Goal: Communication & Community: Connect with others

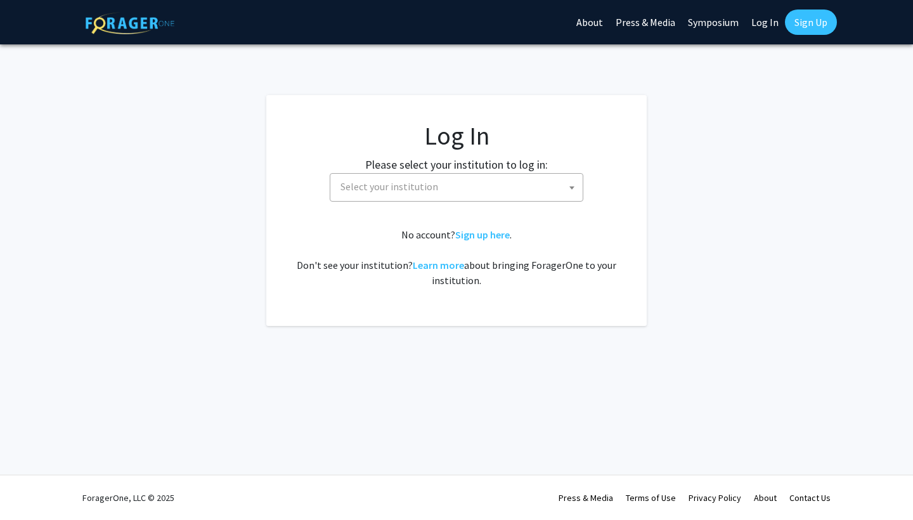
click at [406, 188] on span "Select your institution" at bounding box center [389, 186] width 98 height 13
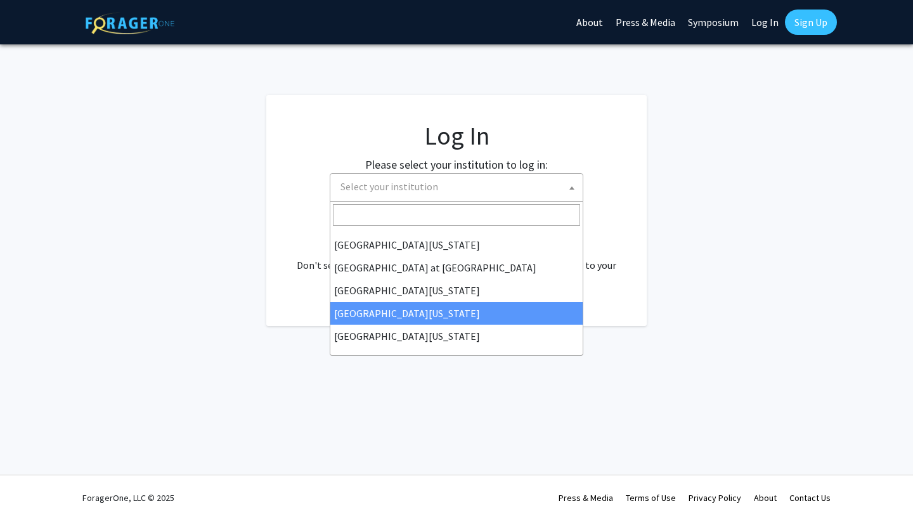
select select "31"
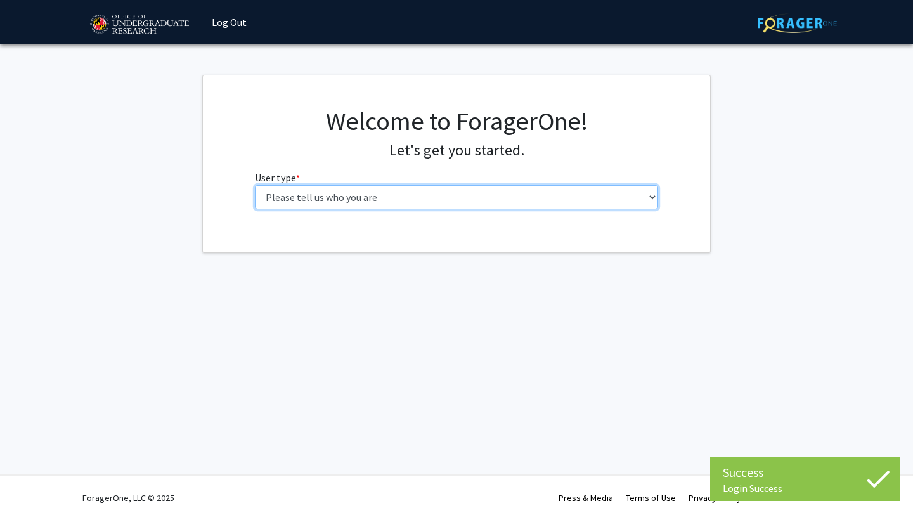
select select "1: undergrad"
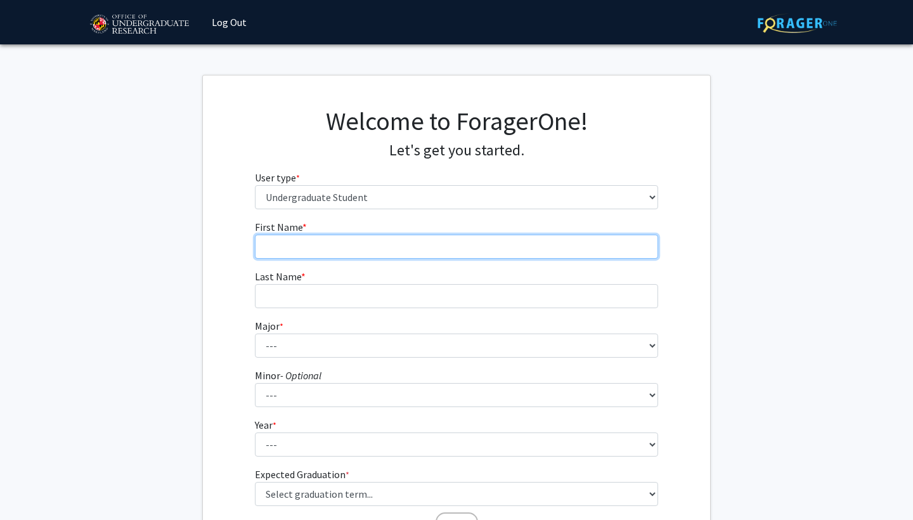
click at [406, 238] on input "First Name * required" at bounding box center [457, 247] width 404 height 24
type input "[PERSON_NAME]"
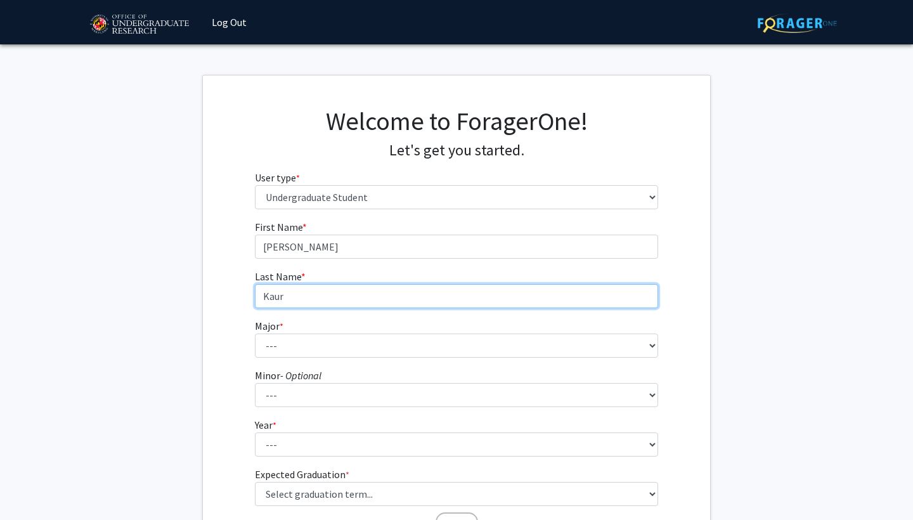
type input "Kaur"
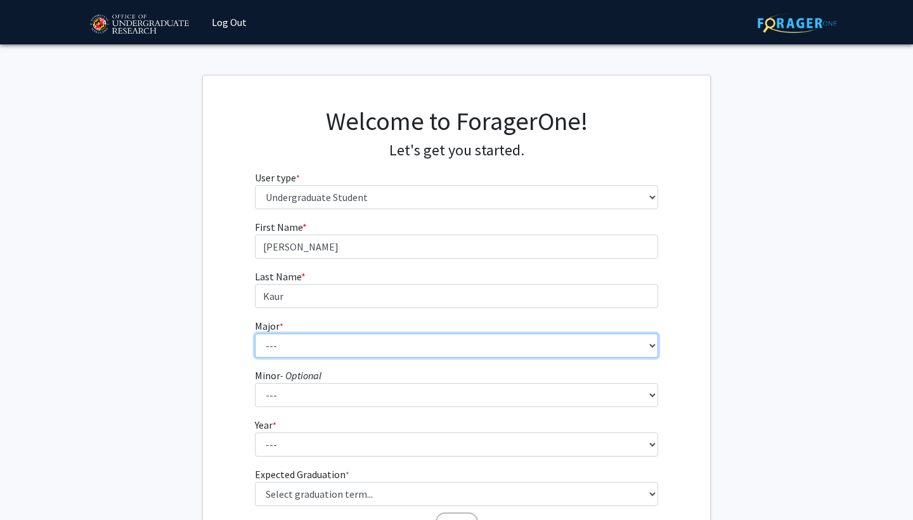
select select "17: 2318"
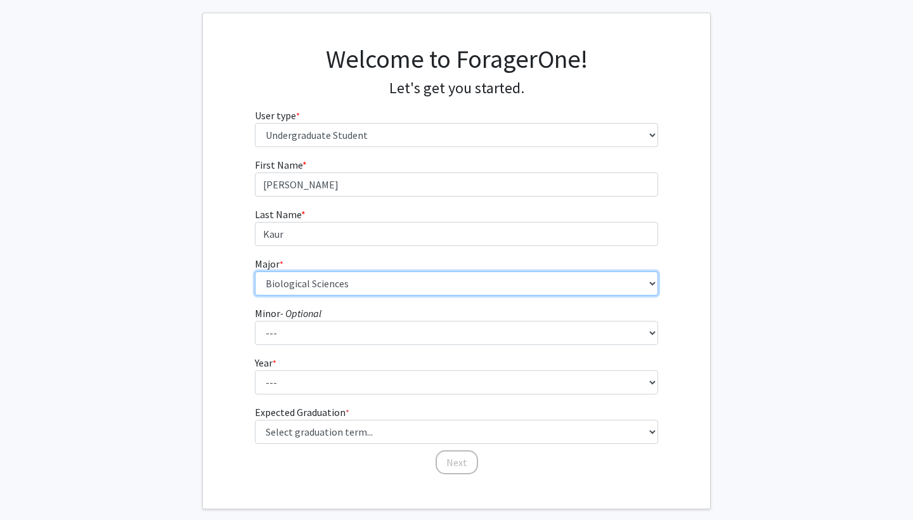
scroll to position [64, 0]
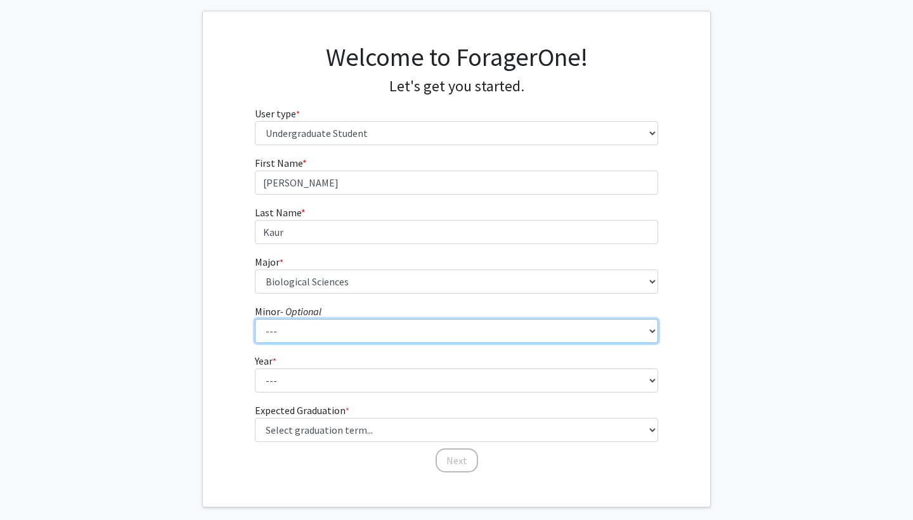
select select "48: 1851"
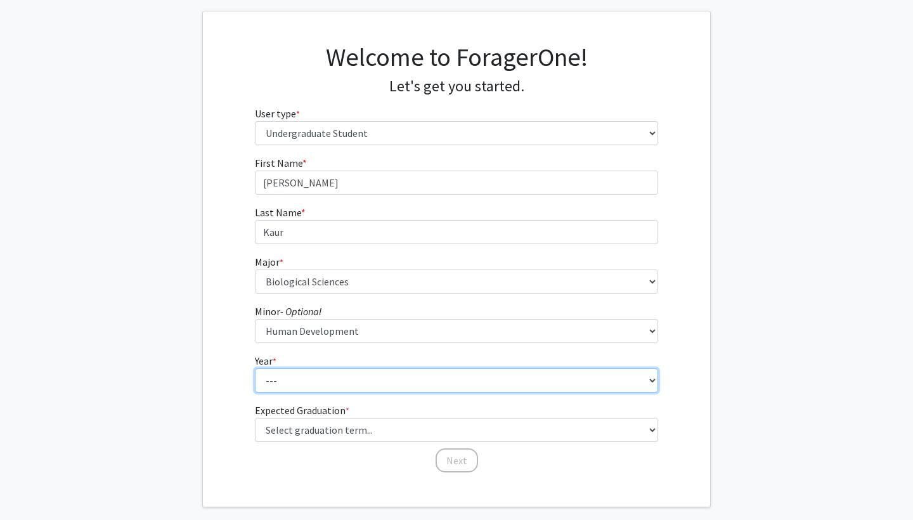
select select "3: junior"
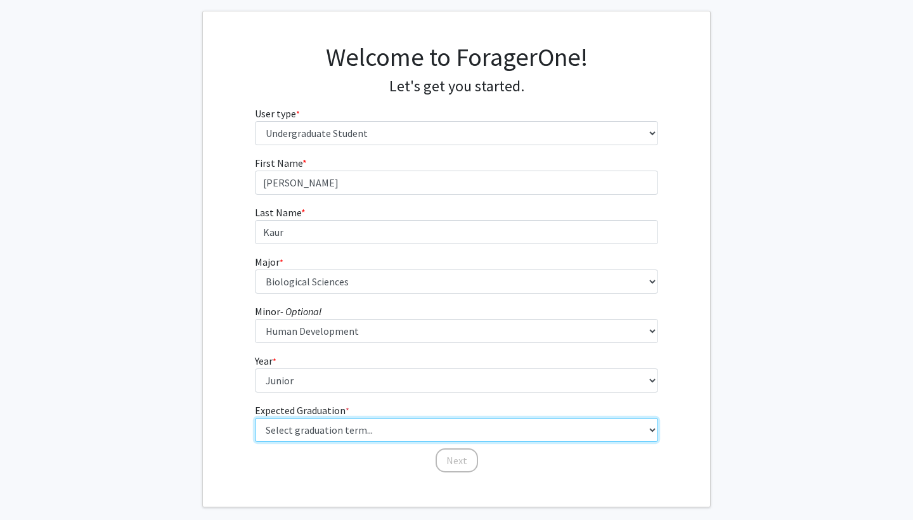
drag, startPoint x: 302, startPoint y: 432, endPoint x: 201, endPoint y: 194, distance: 258.5
click at [201, 194] on fg-get-started "Welcome to ForagerOne! Let's get you started. User type * required Please tell …" at bounding box center [456, 259] width 913 height 496
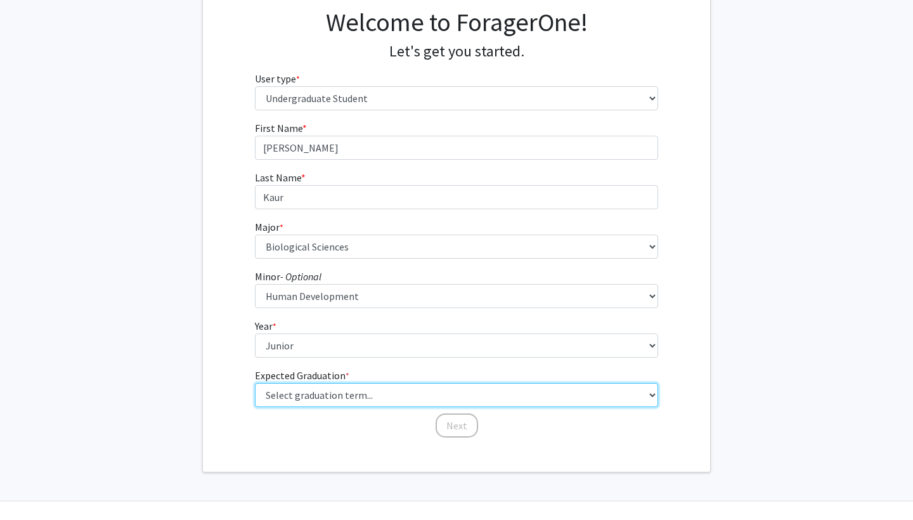
select select "9: spring_2027"
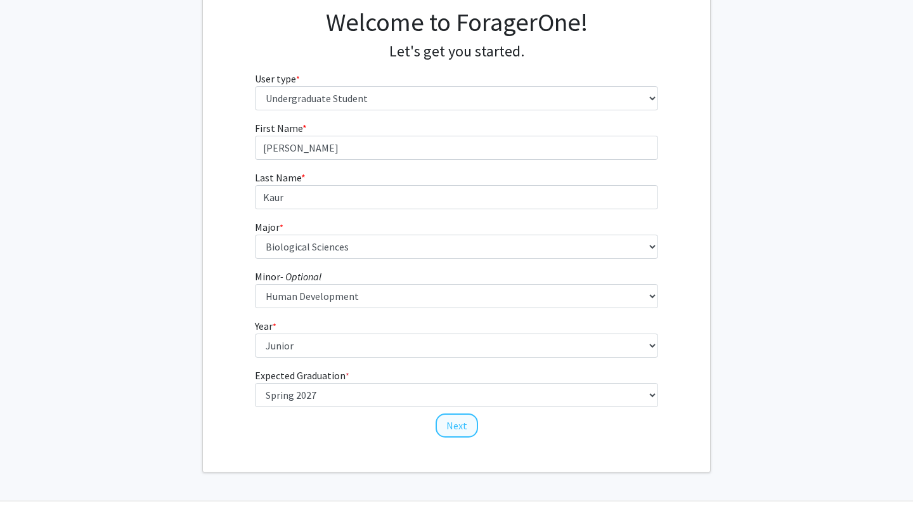
click at [458, 425] on button "Next" at bounding box center [457, 425] width 42 height 24
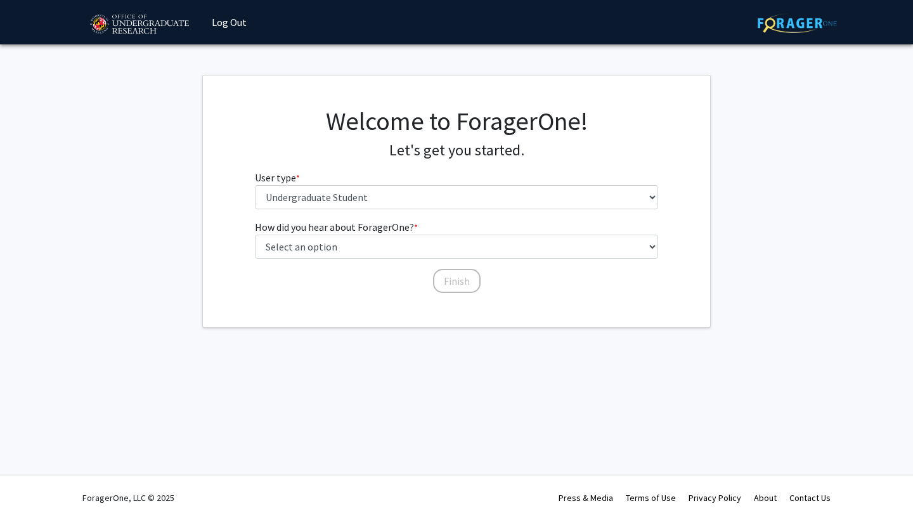
scroll to position [0, 0]
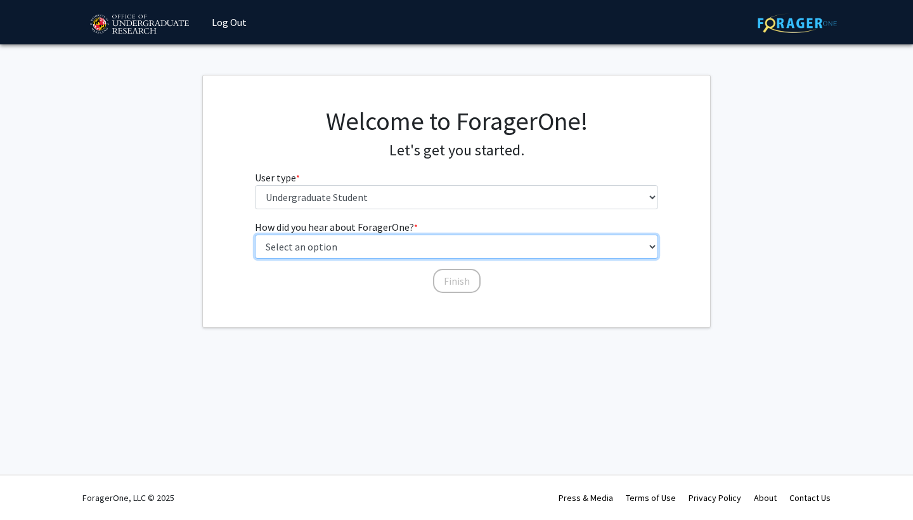
select select "2: faculty_recommendation"
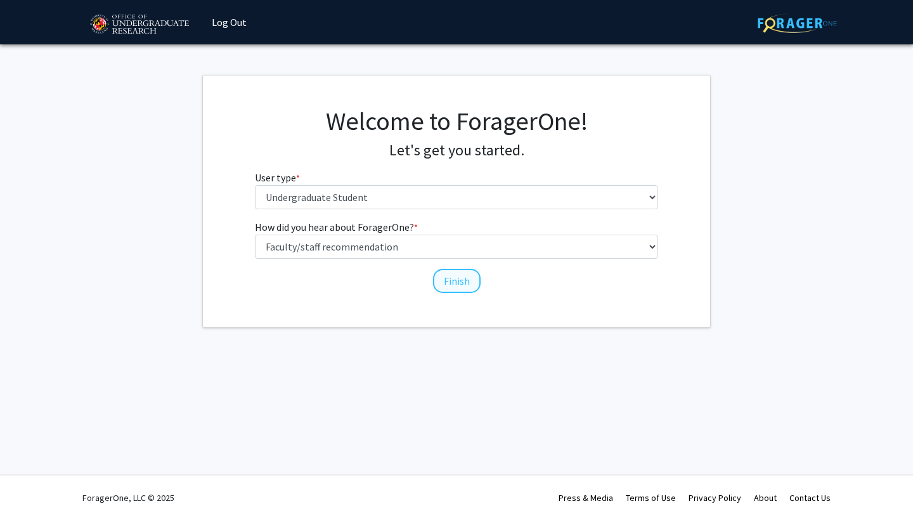
click at [444, 287] on button "Finish" at bounding box center [457, 281] width 48 height 24
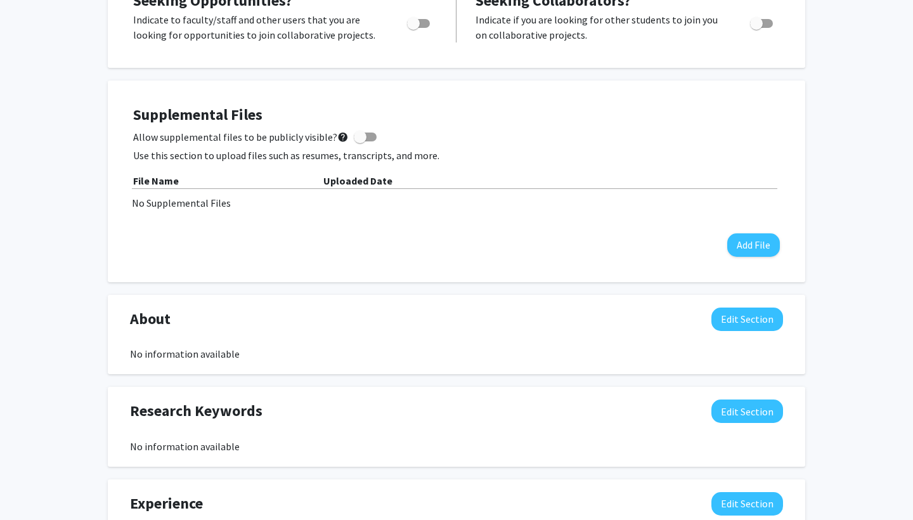
scroll to position [249, 0]
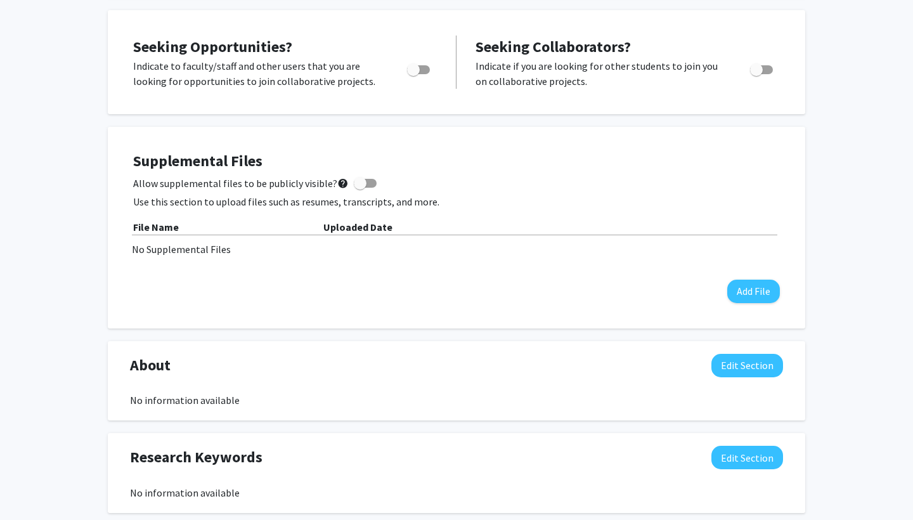
click at [414, 74] on span "Toggle" at bounding box center [413, 69] width 13 height 13
click at [413, 74] on input "Are you actively seeking opportunities?" at bounding box center [413, 74] width 1 height 1
checkbox input "true"
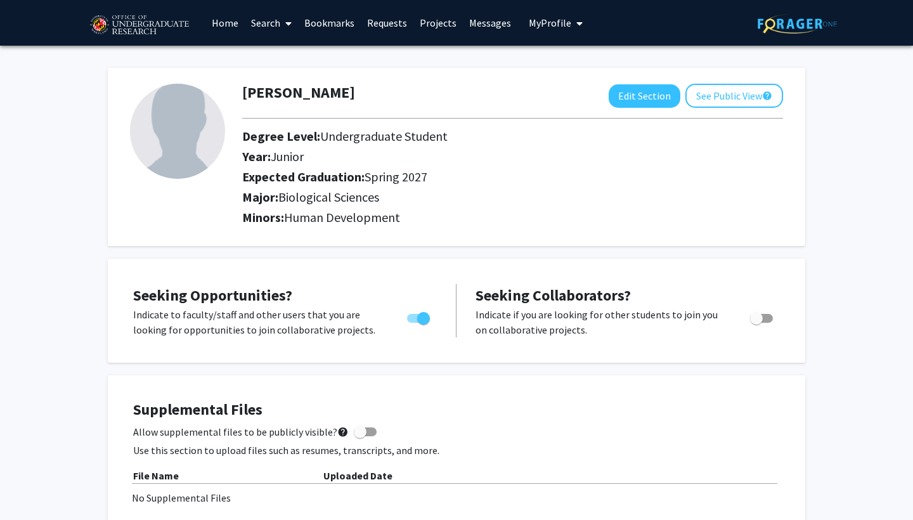
scroll to position [0, 0]
click at [226, 25] on link "Home" at bounding box center [224, 23] width 39 height 44
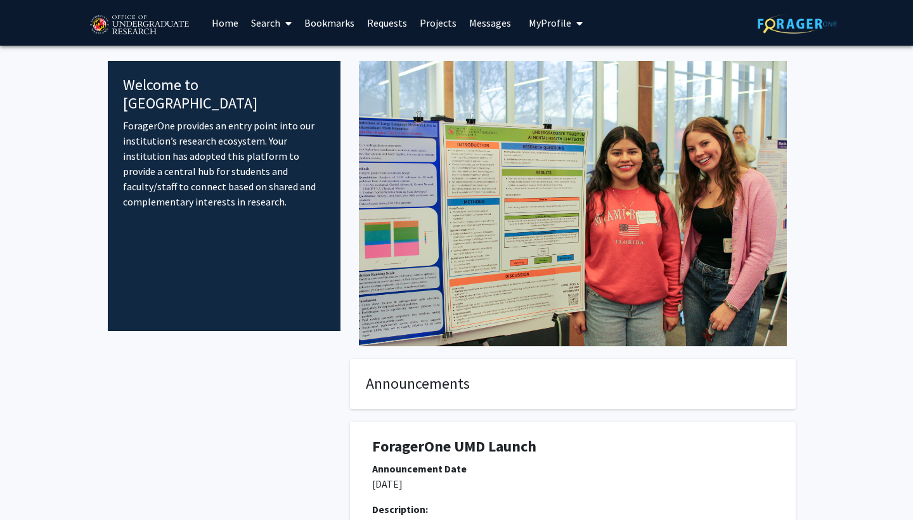
click at [256, 22] on link "Search" at bounding box center [271, 23] width 53 height 44
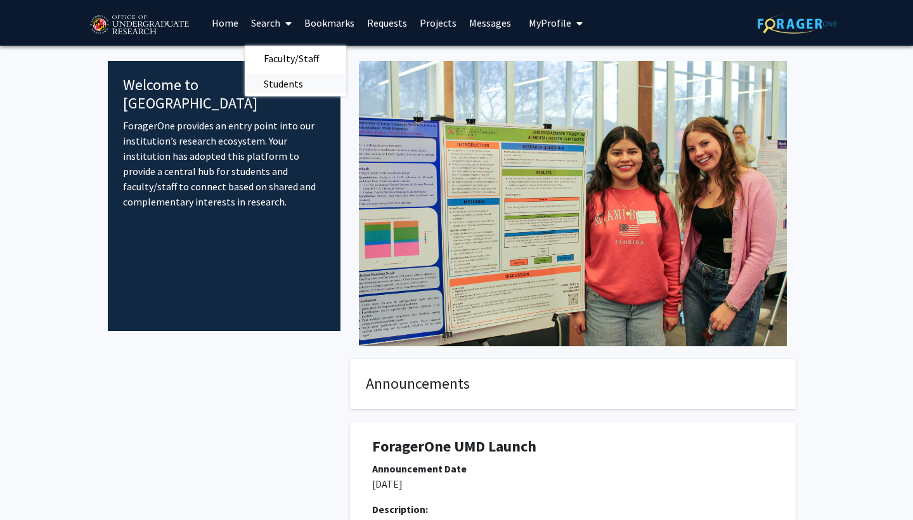
click at [281, 85] on span "Students" at bounding box center [283, 83] width 77 height 25
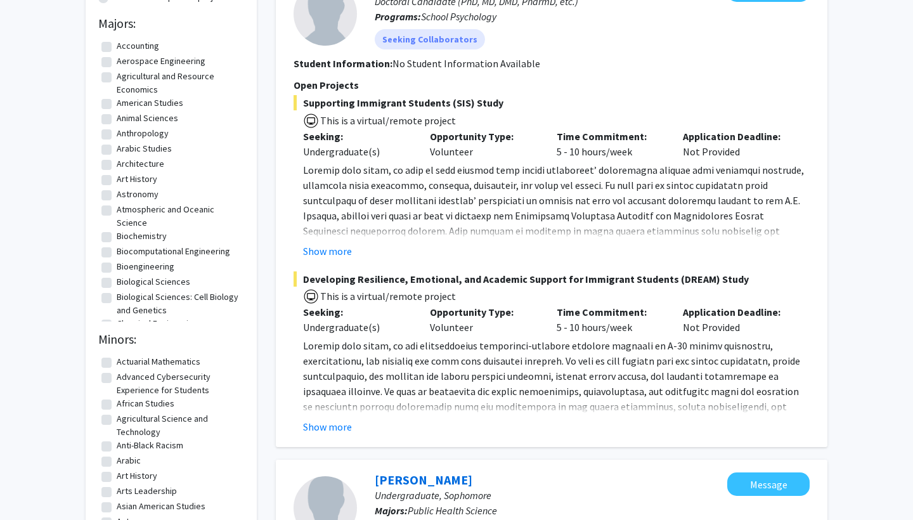
scroll to position [189, 0]
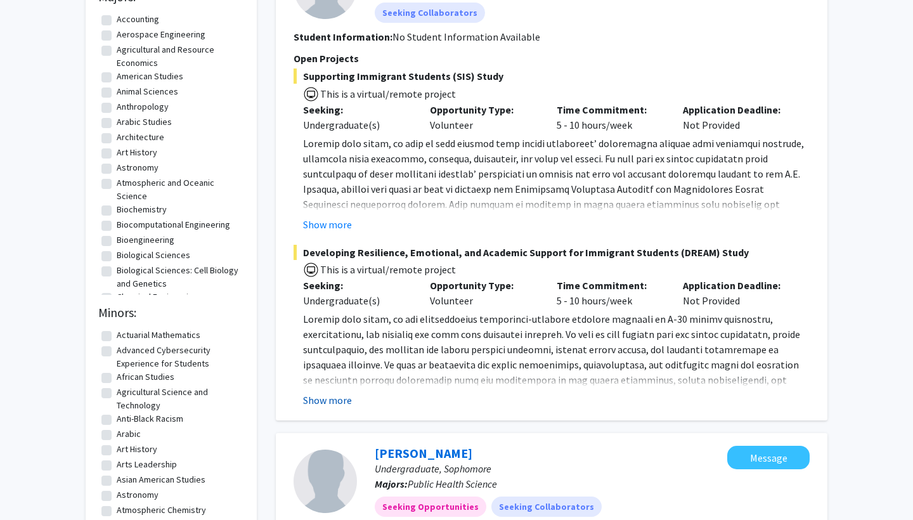
click at [347, 398] on button "Show more" at bounding box center [327, 399] width 49 height 15
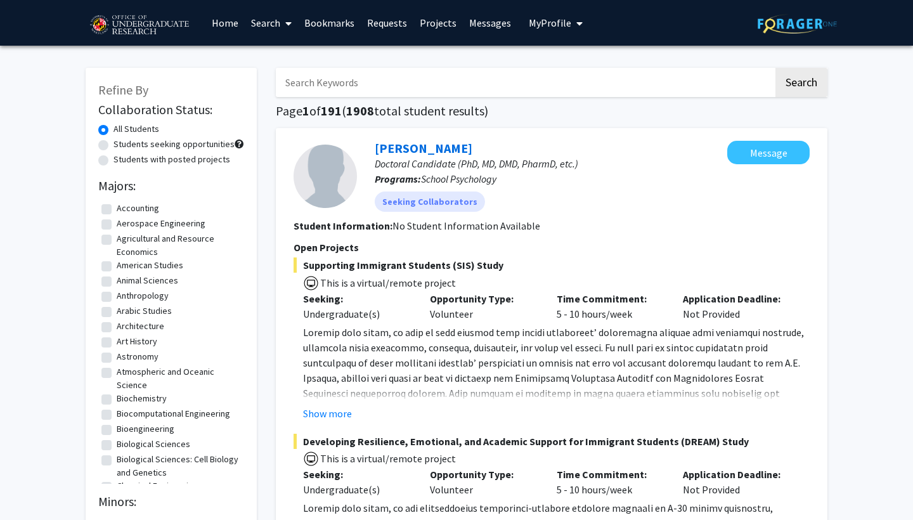
scroll to position [0, 0]
click at [747, 145] on button "Message" at bounding box center [768, 152] width 82 height 23
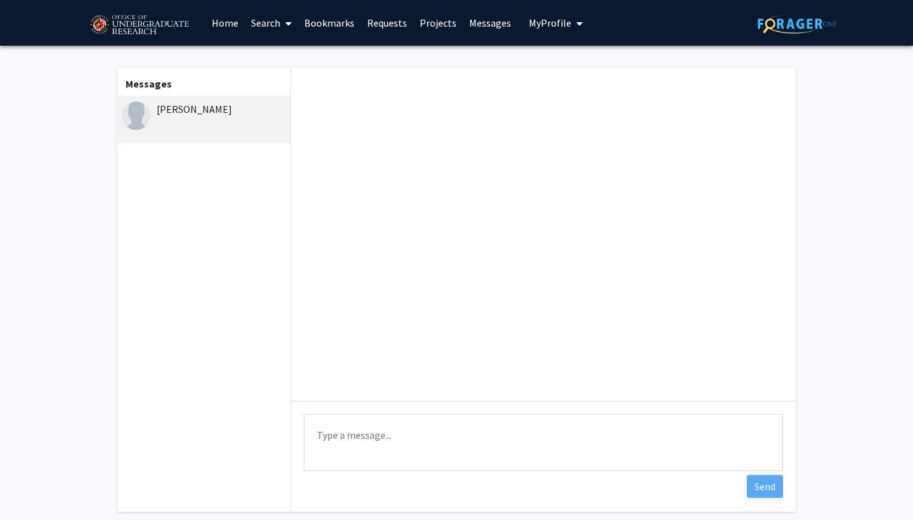
click at [394, 451] on textarea "Type a message" at bounding box center [543, 442] width 479 height 57
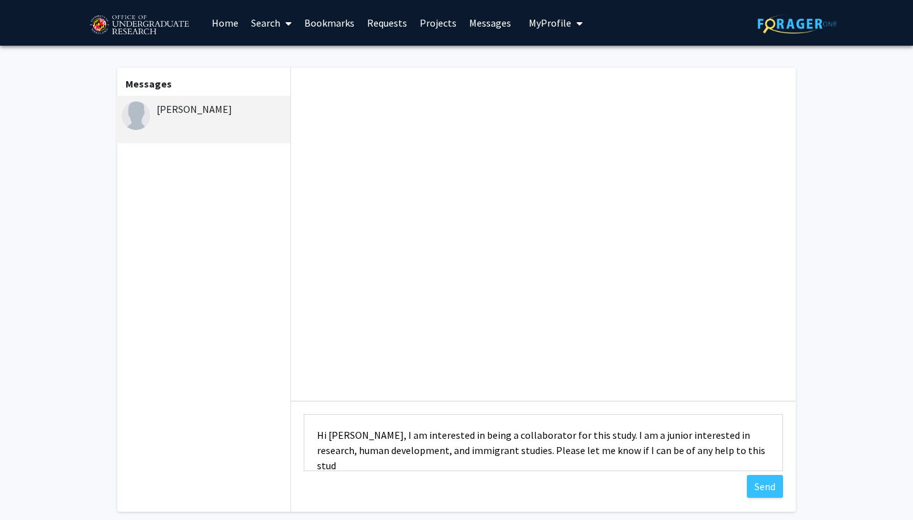
scroll to position [1, 0]
type textarea "Hi [PERSON_NAME], I am interested in being a collaborator for this study. I am …"
click at [769, 488] on button "Send" at bounding box center [765, 486] width 36 height 23
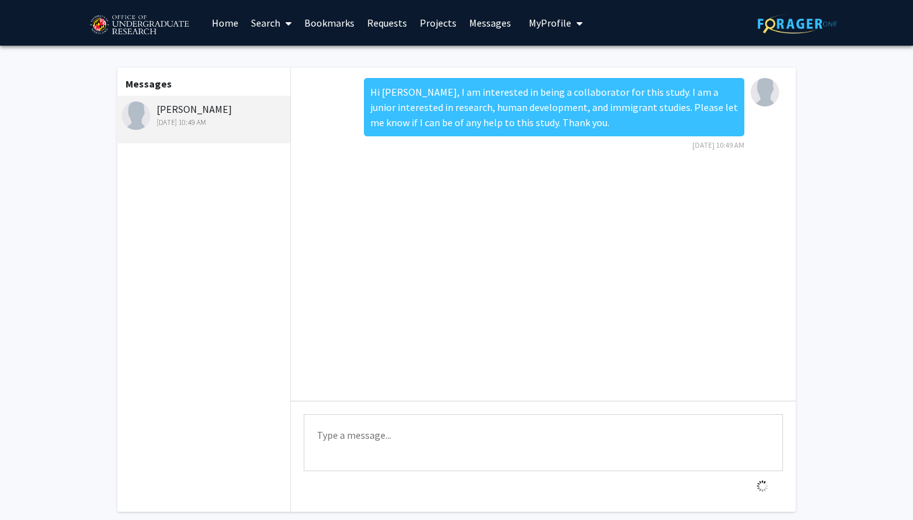
scroll to position [0, 0]
click at [226, 29] on link "Home" at bounding box center [224, 23] width 39 height 44
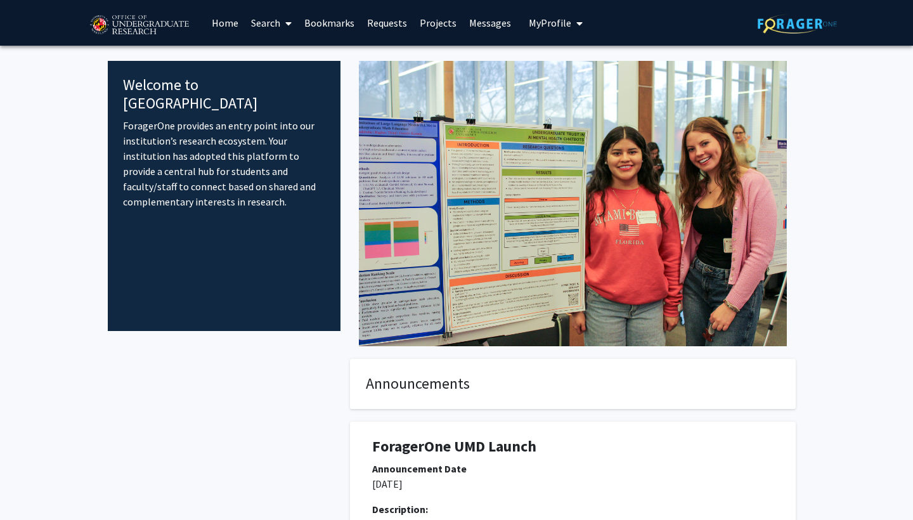
click at [264, 37] on link "Search" at bounding box center [271, 23] width 53 height 44
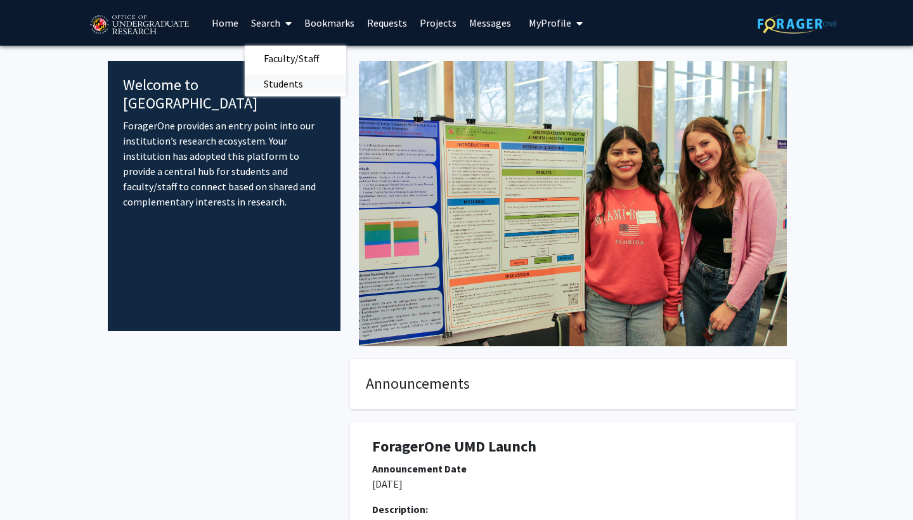
click at [265, 92] on span "Students" at bounding box center [283, 83] width 77 height 25
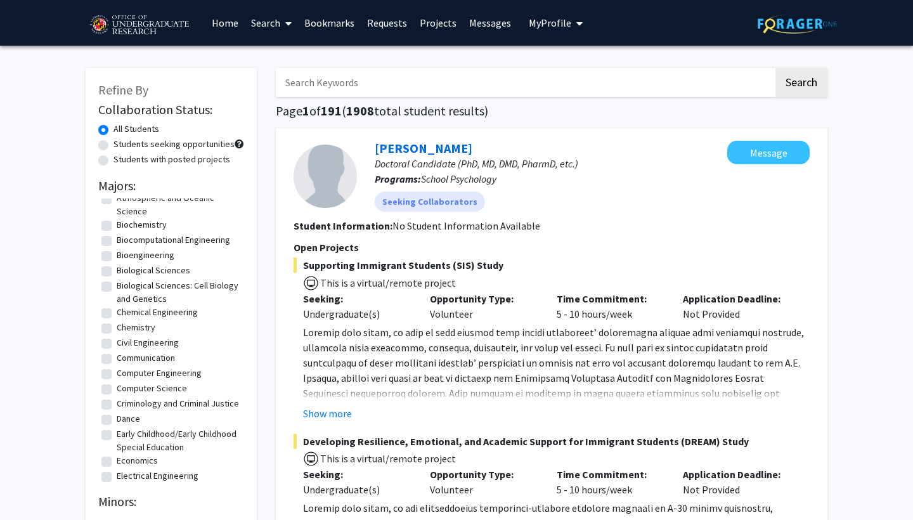
scroll to position [186, 0]
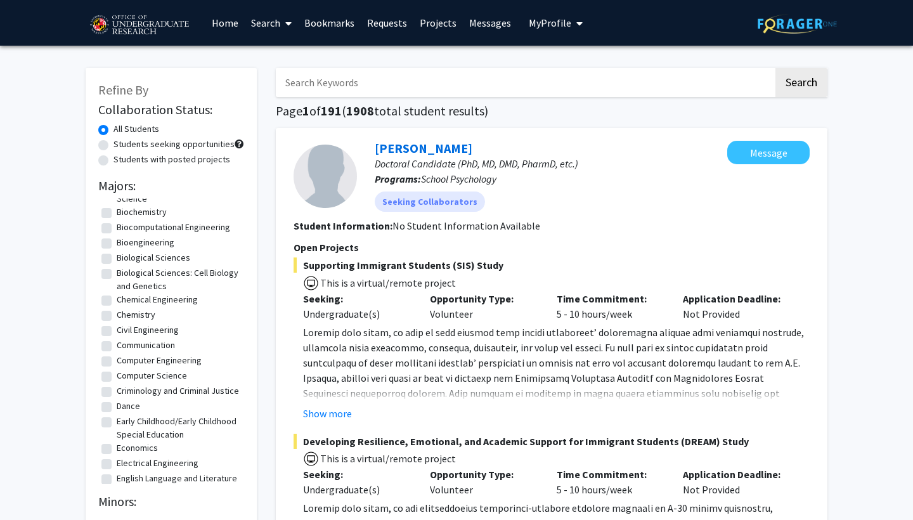
click at [117, 257] on label "Biological Sciences" at bounding box center [154, 257] width 74 height 13
click at [117, 257] on input "Biological Sciences" at bounding box center [121, 255] width 8 height 8
checkbox input "true"
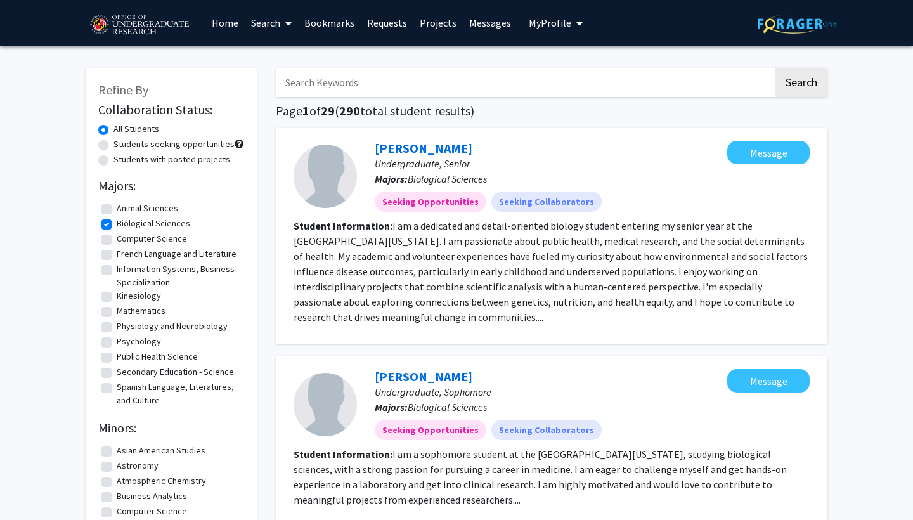
click at [108, 247] on fg-checkbox "Computer Science Computer Science" at bounding box center [170, 239] width 139 height 15
click at [112, 325] on fg-checkbox "Physiology and Neurobiology Physiology and Neurobiology" at bounding box center [170, 327] width 139 height 15
click at [117, 331] on label "Physiology and Neurobiology" at bounding box center [172, 326] width 111 height 13
click at [117, 328] on input "Physiology and Neurobiology" at bounding box center [121, 324] width 8 height 8
checkbox input "true"
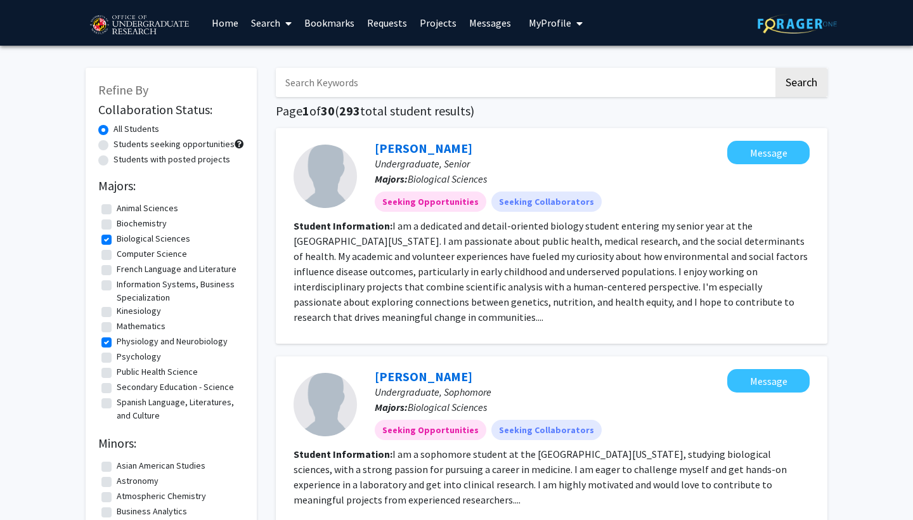
click at [117, 224] on label "Biochemistry" at bounding box center [142, 223] width 50 height 13
click at [117, 224] on input "Biochemistry" at bounding box center [121, 221] width 8 height 8
checkbox input "true"
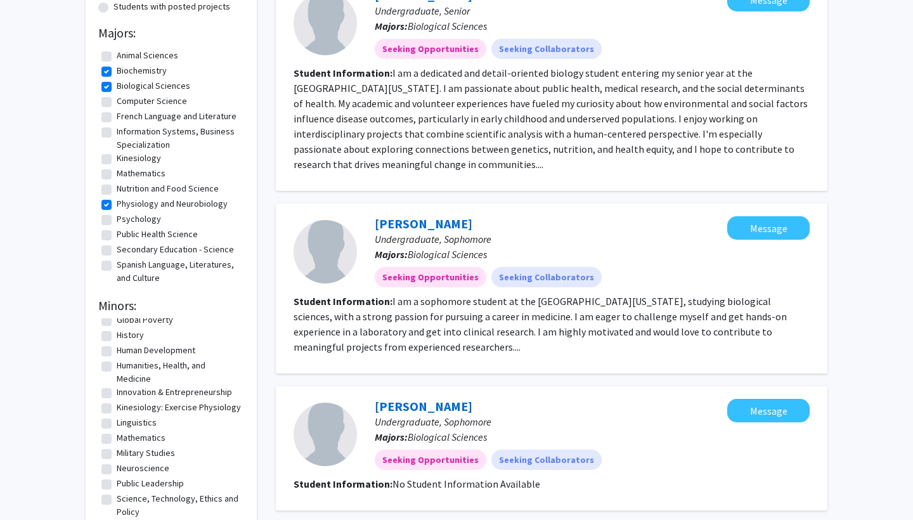
scroll to position [177, 0]
click at [117, 350] on label "Human Development" at bounding box center [156, 348] width 79 height 13
click at [117, 350] on input "Human Development" at bounding box center [121, 346] width 8 height 8
checkbox input "true"
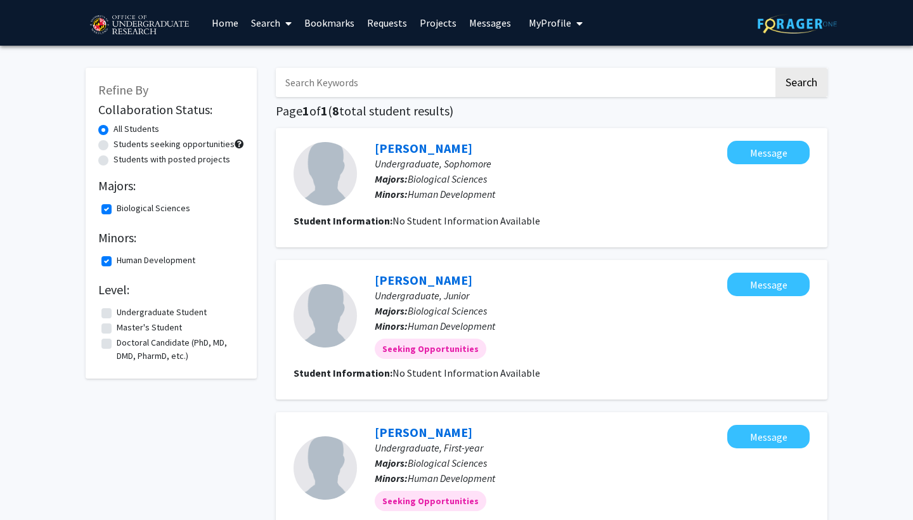
click at [113, 162] on label "Students with posted projects" at bounding box center [171, 159] width 117 height 13
click at [113, 161] on input "Students with posted projects" at bounding box center [117, 157] width 8 height 8
radio input "true"
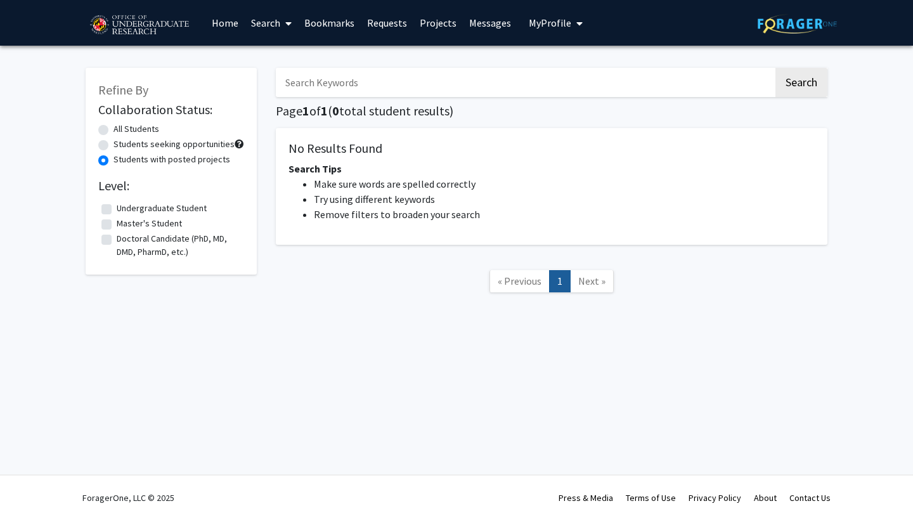
click at [113, 136] on label "All Students" at bounding box center [136, 128] width 46 height 13
click at [113, 131] on input "All Students" at bounding box center [117, 126] width 8 height 8
radio input "true"
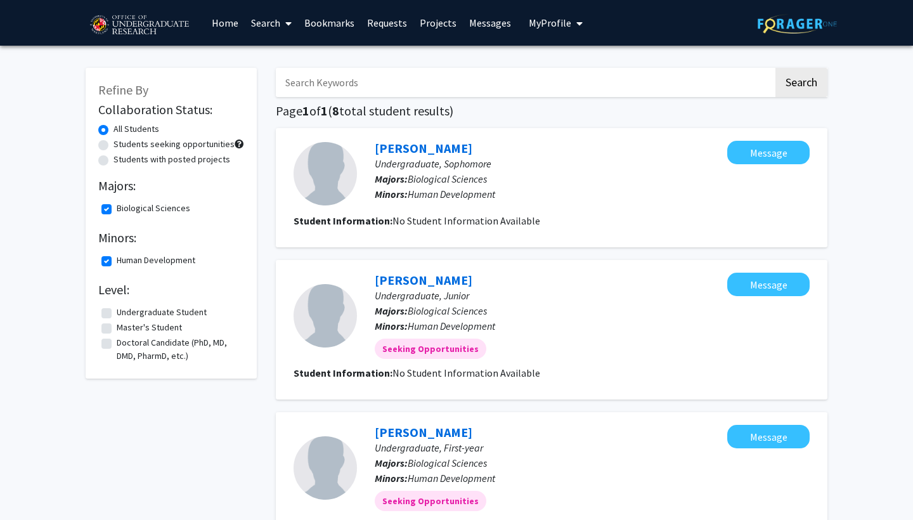
click at [117, 209] on label "Biological Sciences" at bounding box center [154, 208] width 74 height 13
click at [117, 209] on input "Biological Sciences" at bounding box center [121, 206] width 8 height 8
checkbox input "false"
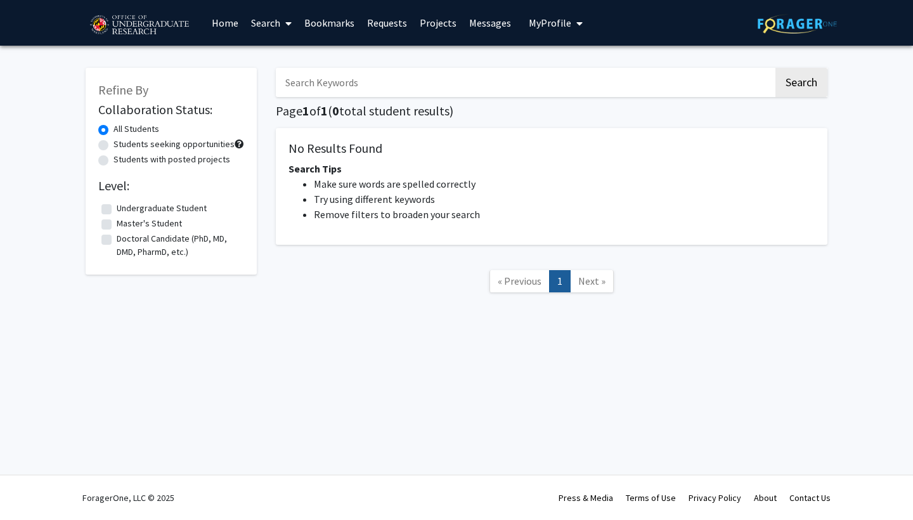
click at [249, 23] on link "Search" at bounding box center [271, 23] width 53 height 44
click at [443, 25] on link "Projects" at bounding box center [437, 23] width 49 height 44
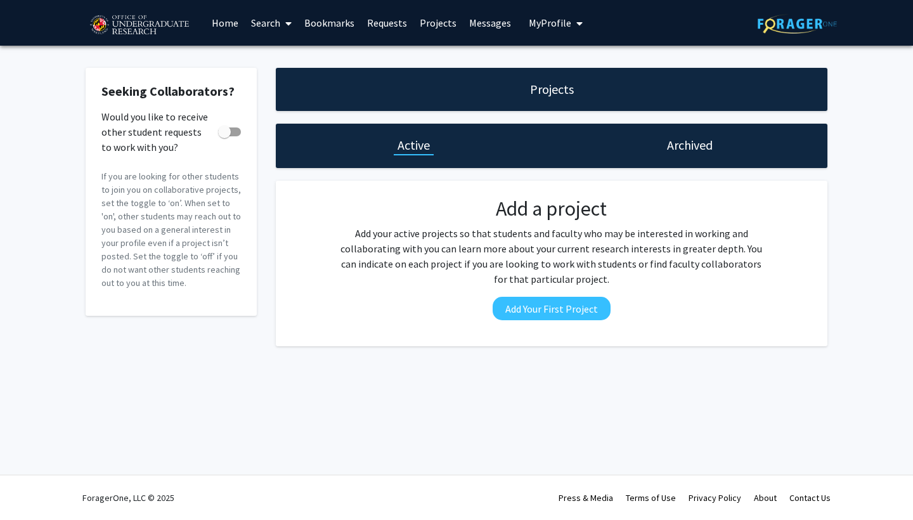
click at [649, 153] on div "Archived" at bounding box center [690, 146] width 276 height 44
click at [229, 134] on span at bounding box center [224, 132] width 13 height 13
click at [224, 136] on input "Would you like to receive other student requests to work with you?" at bounding box center [224, 136] width 1 height 1
checkbox input "true"
click at [286, 27] on icon at bounding box center [288, 23] width 6 height 10
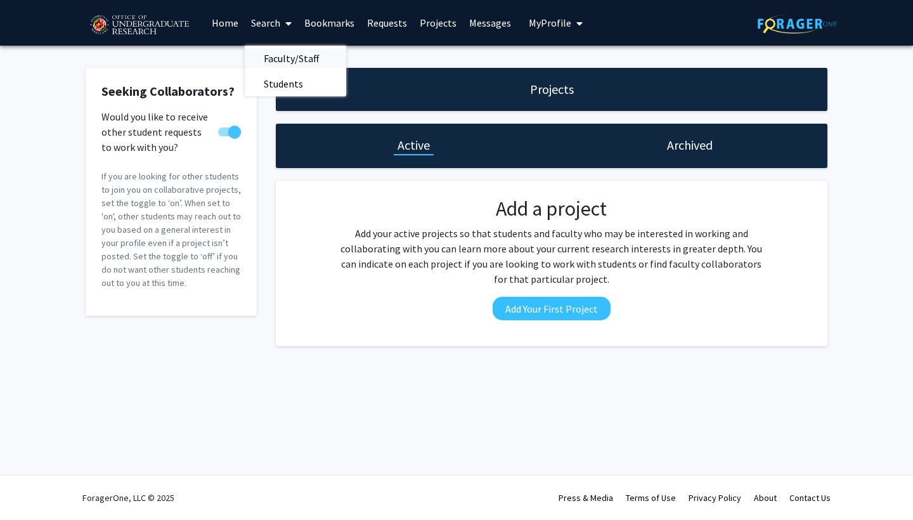
click at [291, 62] on span "Faculty/Staff" at bounding box center [291, 58] width 93 height 25
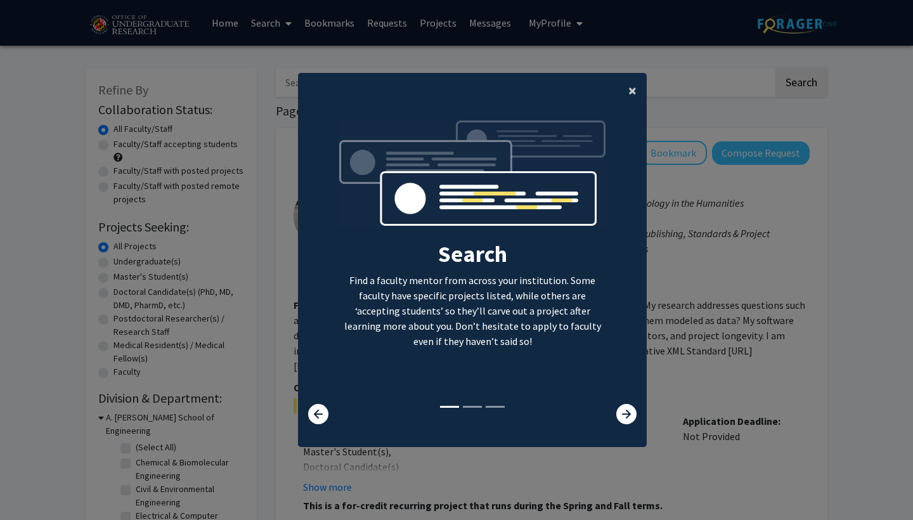
click at [627, 82] on button "×" at bounding box center [632, 91] width 29 height 36
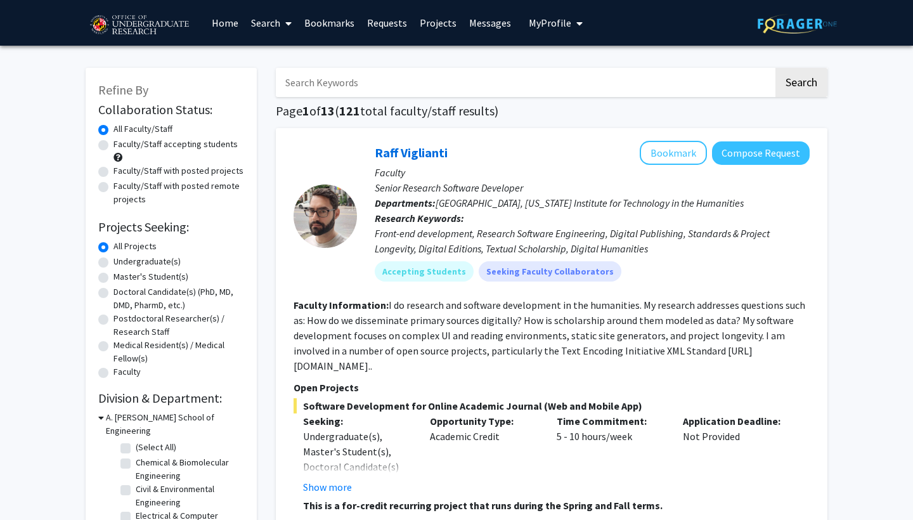
click at [442, 89] on input "Search Keywords" at bounding box center [525, 82] width 498 height 29
click at [801, 84] on button "Search" at bounding box center [801, 82] width 52 height 29
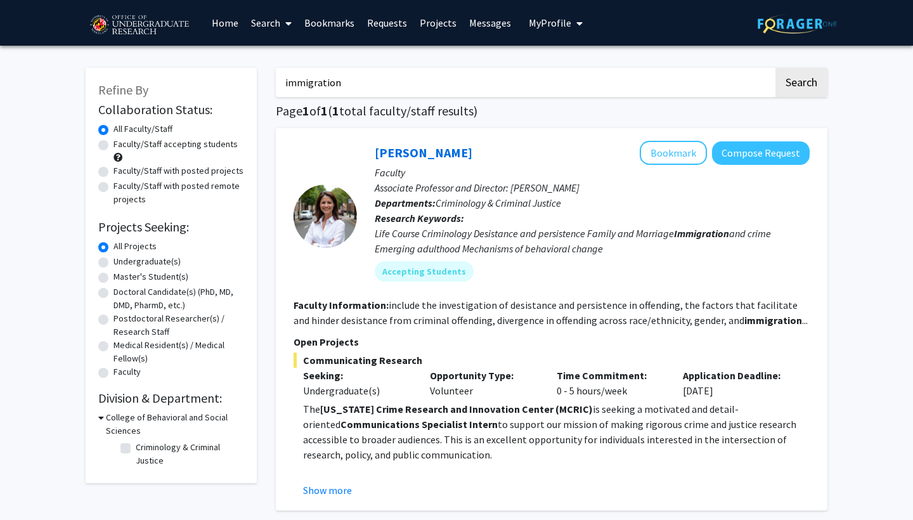
click at [472, 82] on input "immigration" at bounding box center [525, 82] width 498 height 29
type input "i"
click at [801, 84] on button "Search" at bounding box center [801, 82] width 52 height 29
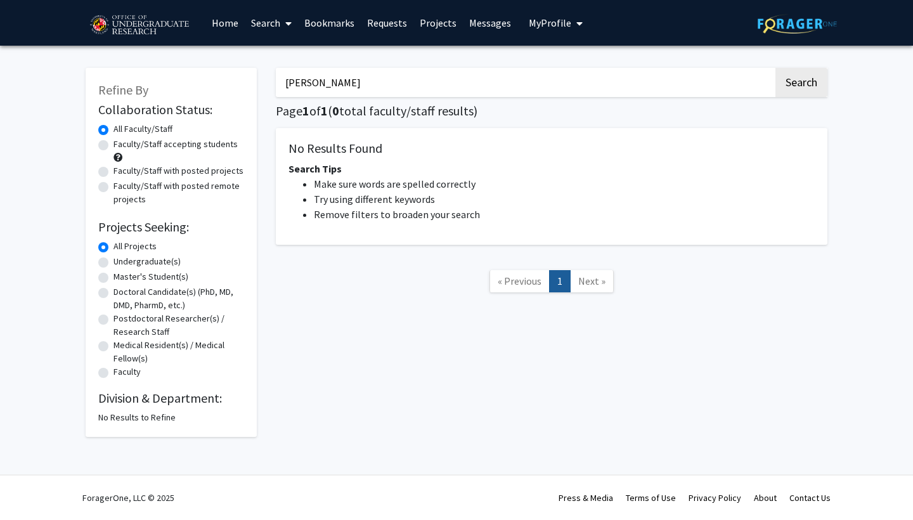
click at [801, 84] on button "Search" at bounding box center [801, 82] width 52 height 29
type input "z"
type input "\"
click at [801, 84] on button "Search" at bounding box center [801, 82] width 52 height 29
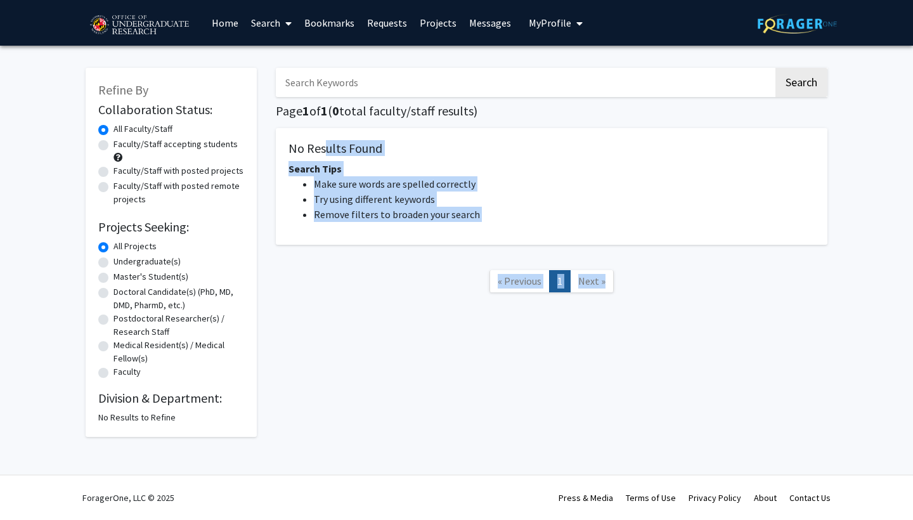
drag, startPoint x: 323, startPoint y: 157, endPoint x: 333, endPoint y: 311, distance: 155.0
click at [333, 311] on div "Search Page 1 of 1 ( 0 total faculty/staff results) No Results Found Search Tip…" at bounding box center [551, 246] width 571 height 382
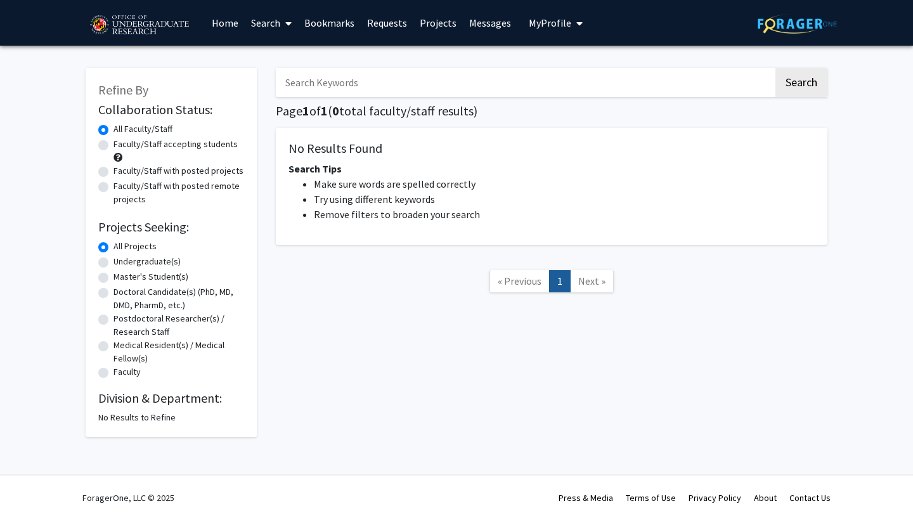
click at [157, 294] on label "Doctoral Candidate(s) (PhD, MD, DMD, PharmD, etc.)" at bounding box center [178, 298] width 131 height 27
click at [122, 294] on input "Doctoral Candidate(s) (PhD, MD, DMD, PharmD, etc.)" at bounding box center [117, 289] width 8 height 8
radio input "true"
click at [148, 126] on label "All Faculty/Staff" at bounding box center [142, 128] width 59 height 13
click at [122, 126] on input "All Faculty/Staff" at bounding box center [117, 126] width 8 height 8
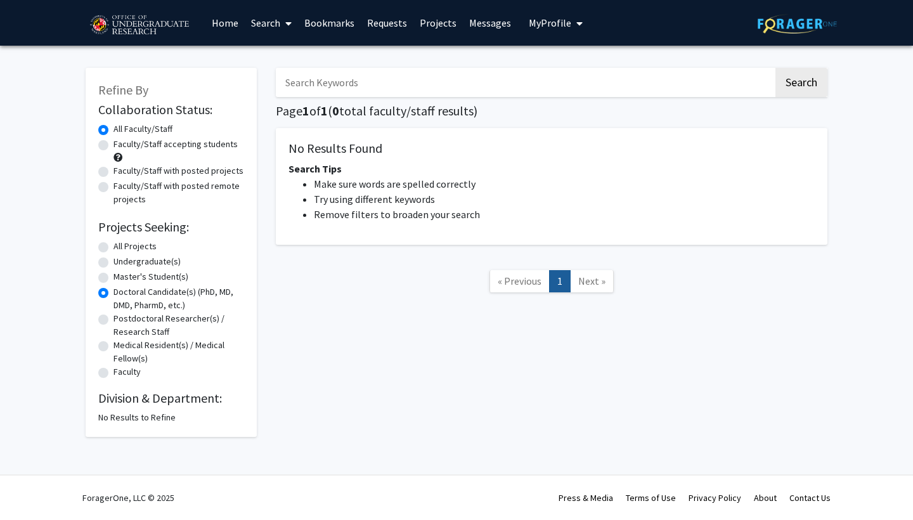
click at [281, 19] on span at bounding box center [285, 23] width 11 height 44
click at [281, 65] on span "Faculty/Staff" at bounding box center [291, 58] width 93 height 25
radio input "true"
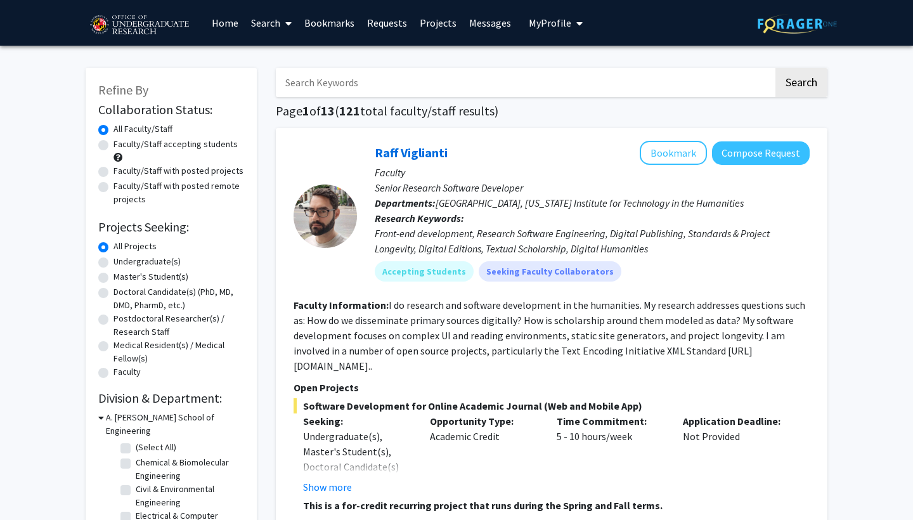
click at [475, 30] on link "Messages" at bounding box center [490, 23] width 55 height 44
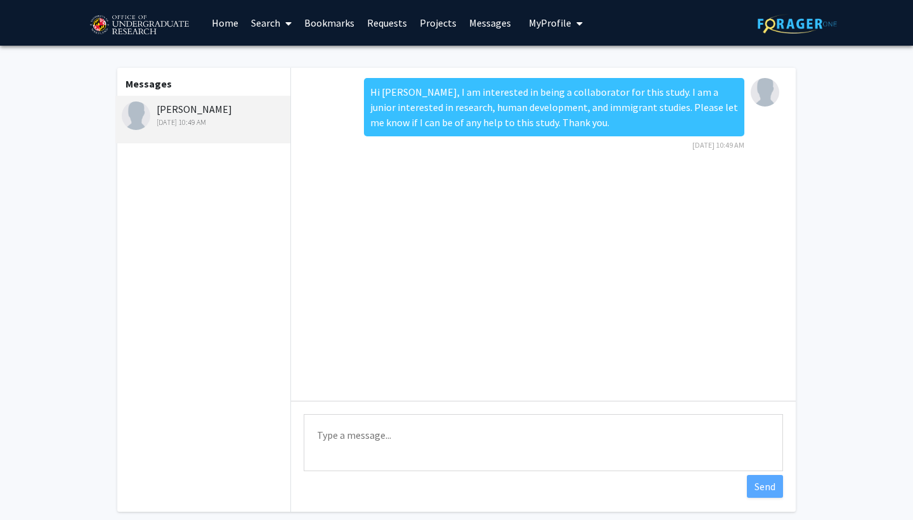
click at [219, 94] on div "Messages [PERSON_NAME] [DATE] 10:49 AM" at bounding box center [202, 290] width 175 height 444
click at [215, 119] on div "[DATE] 10:49 AM" at bounding box center [204, 122] width 165 height 11
click at [127, 112] on img at bounding box center [136, 115] width 29 height 29
click at [148, 117] on img at bounding box center [136, 115] width 29 height 29
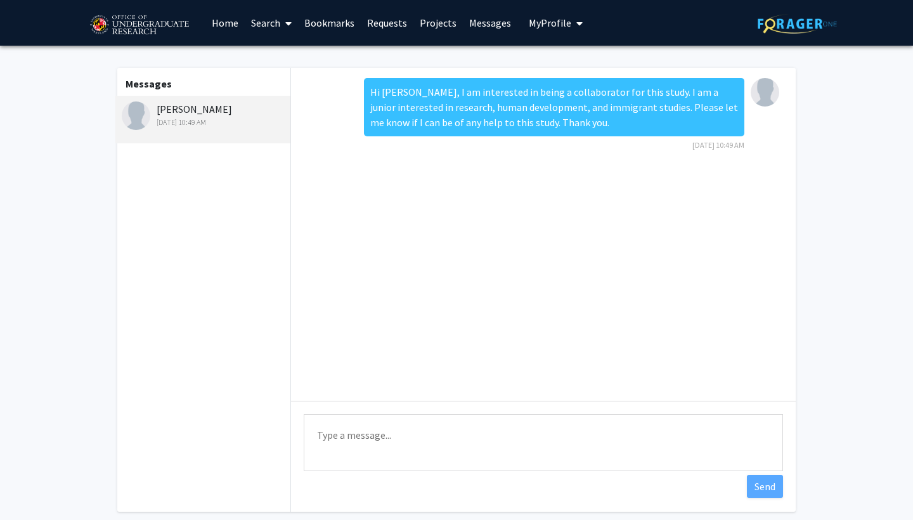
click at [761, 93] on img at bounding box center [765, 92] width 29 height 29
click at [266, 15] on link "Search" at bounding box center [271, 23] width 53 height 44
click at [276, 62] on span "Faculty/Staff" at bounding box center [291, 58] width 93 height 25
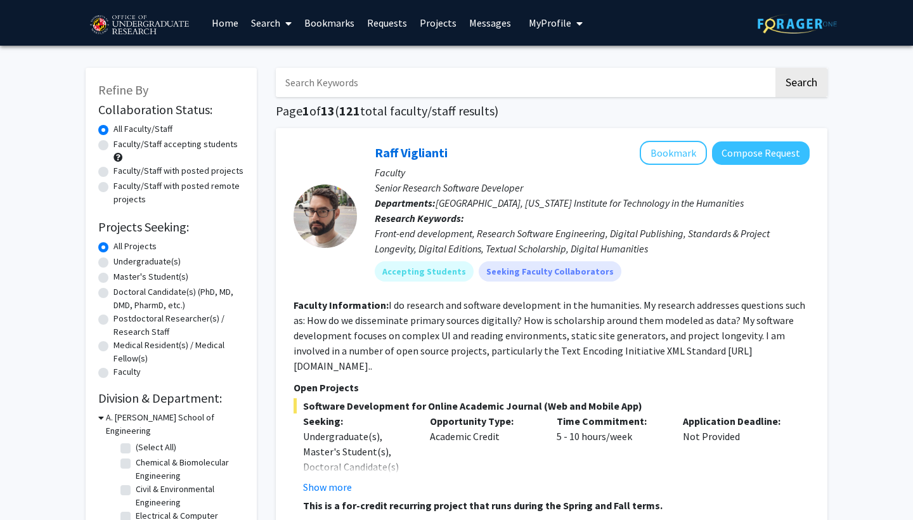
click at [321, 79] on input "Search Keywords" at bounding box center [525, 82] width 498 height 29
click at [801, 84] on button "Search" at bounding box center [801, 82] width 52 height 29
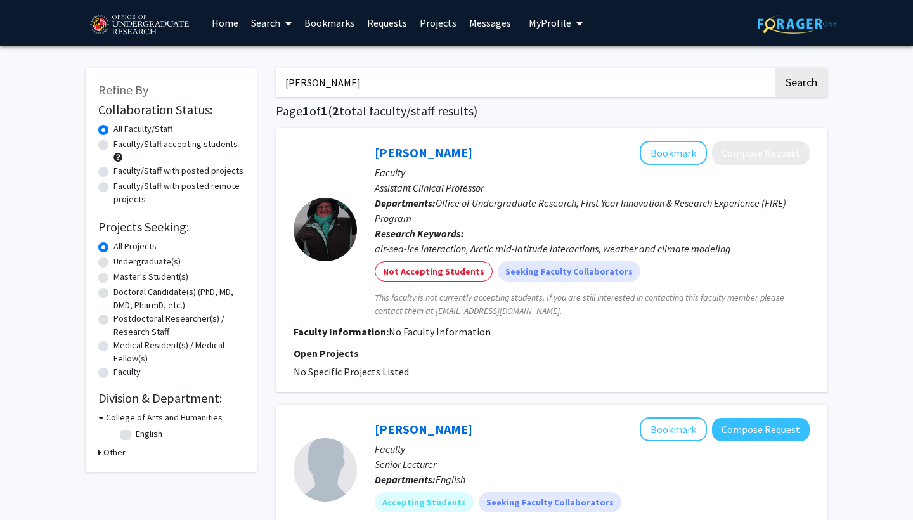
click at [801, 84] on button "Search" at bounding box center [801, 82] width 52 height 29
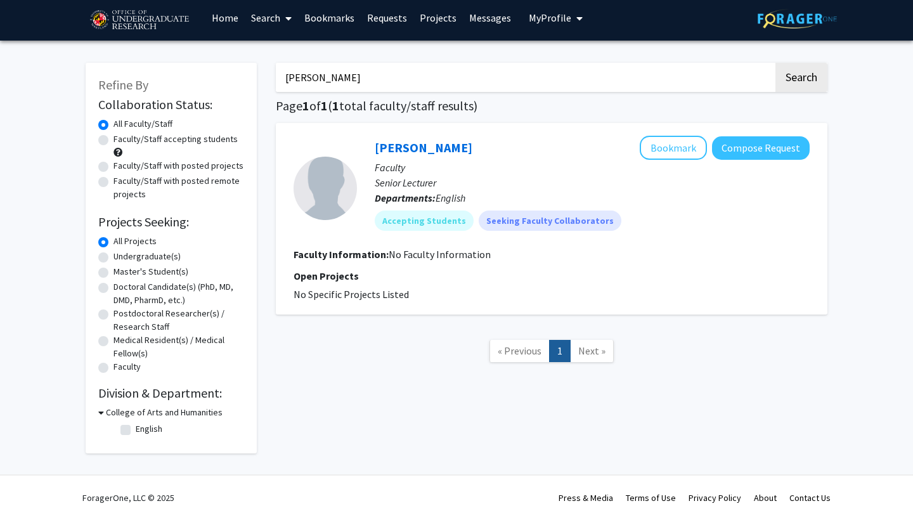
scroll to position [7, 0]
type input "[PERSON_NAME]"
click at [590, 342] on link "Next »" at bounding box center [592, 351] width 44 height 22
click at [529, 347] on span "« Previous" at bounding box center [520, 350] width 44 height 13
